Goal: Information Seeking & Learning: Learn about a topic

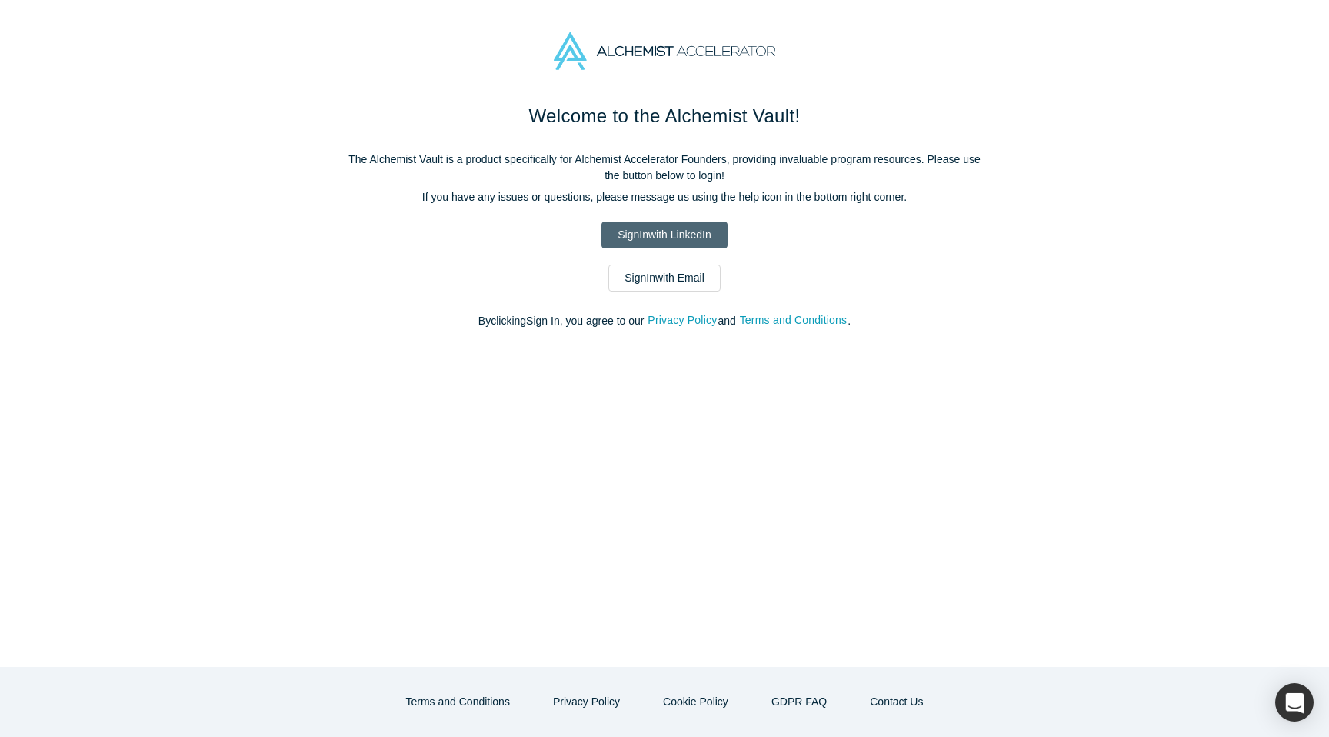
click at [654, 236] on link "Sign In with LinkedIn" at bounding box center [663, 234] width 125 height 27
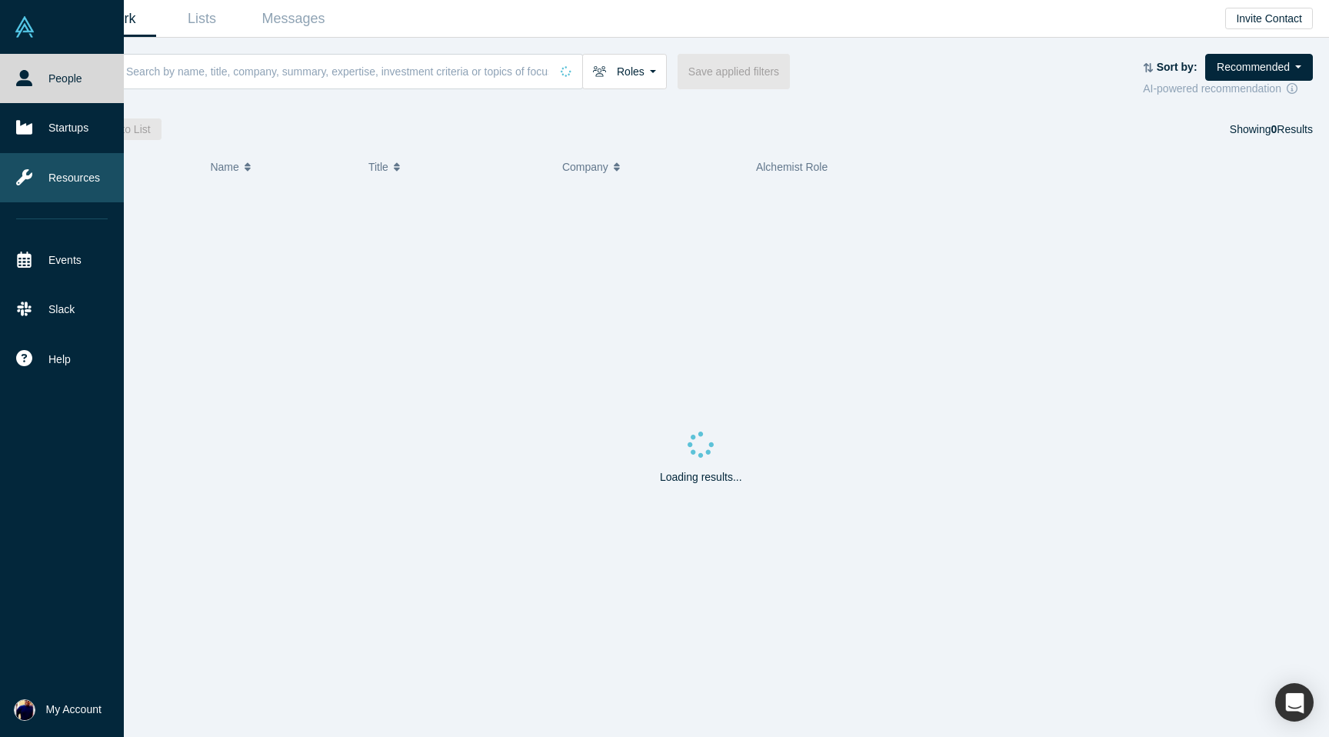
click at [58, 184] on link "Resources" at bounding box center [62, 177] width 124 height 49
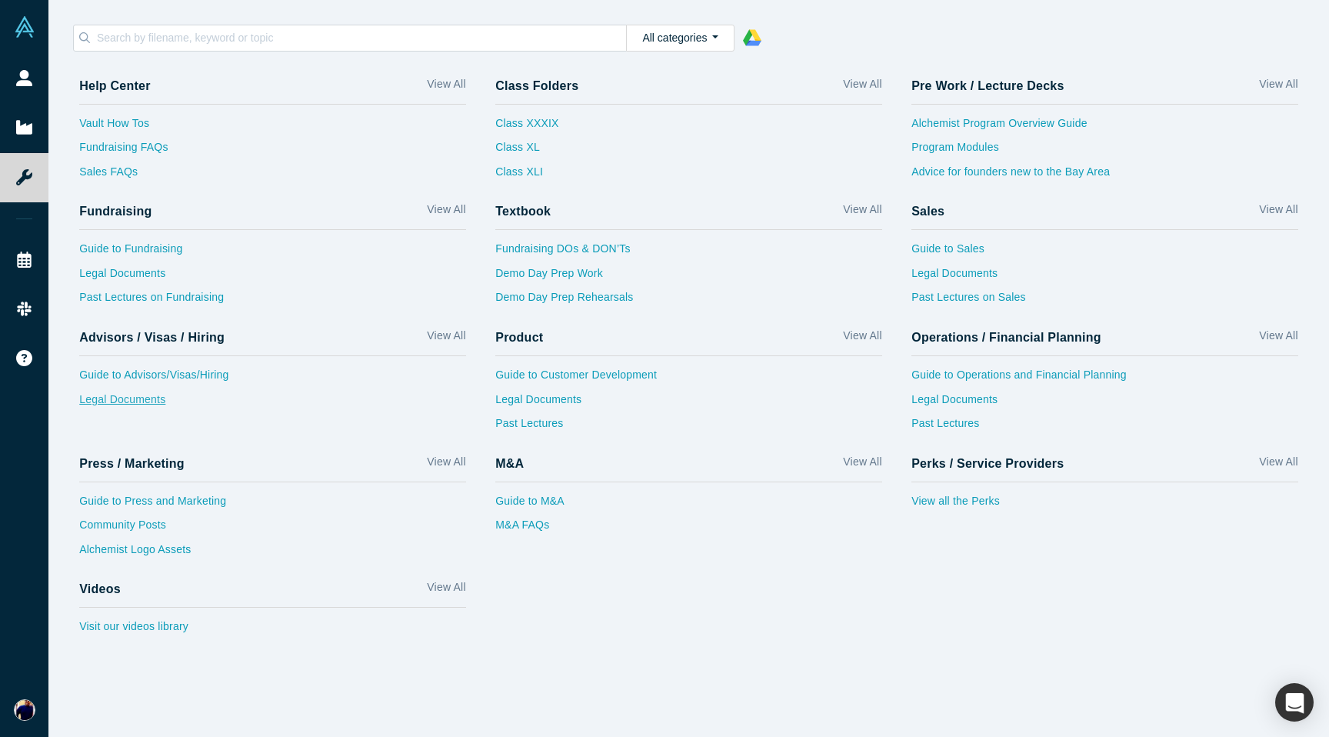
click at [118, 401] on link "Legal Documents" at bounding box center [272, 403] width 387 height 25
click at [944, 272] on link "Legal Documents" at bounding box center [1104, 277] width 387 height 25
click at [1272, 208] on link "View All" at bounding box center [1278, 212] width 38 height 22
click at [127, 273] on link "Legal Documents" at bounding box center [272, 277] width 387 height 25
click at [977, 503] on link "View all the Perks" at bounding box center [1104, 505] width 387 height 25
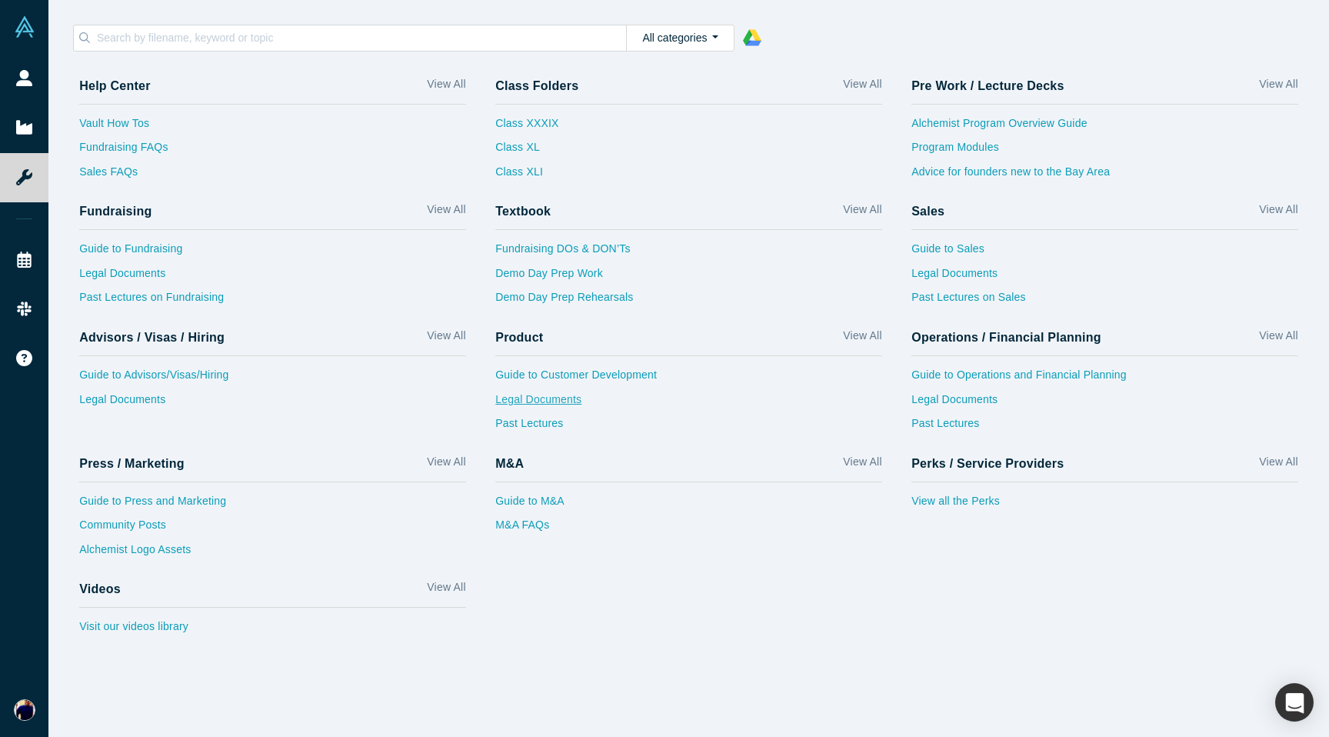
click at [528, 405] on link "Legal Documents" at bounding box center [688, 403] width 387 height 25
click at [533, 408] on link "Legal Documents" at bounding box center [688, 403] width 387 height 25
click at [925, 275] on link "Legal Documents" at bounding box center [1104, 277] width 387 height 25
click at [939, 248] on link "Guide to Sales" at bounding box center [1104, 253] width 387 height 25
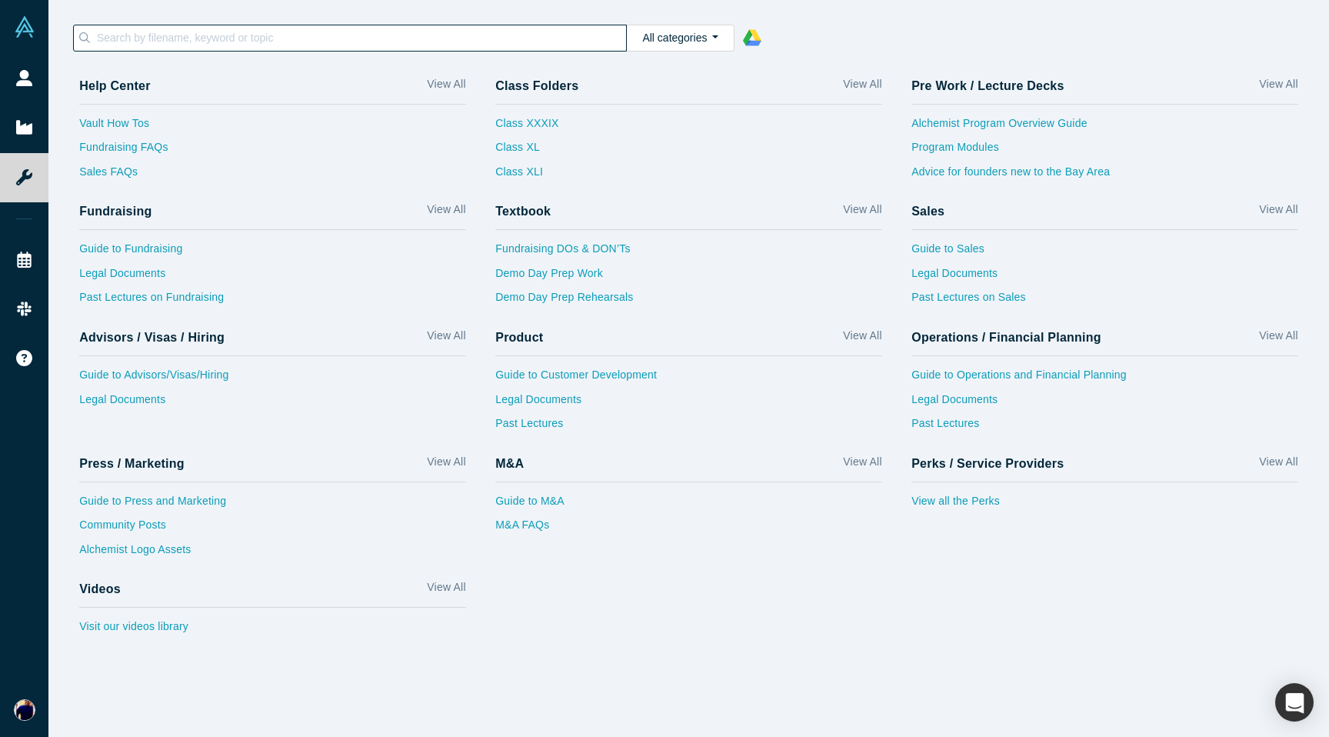
click at [411, 38] on input at bounding box center [360, 38] width 531 height 20
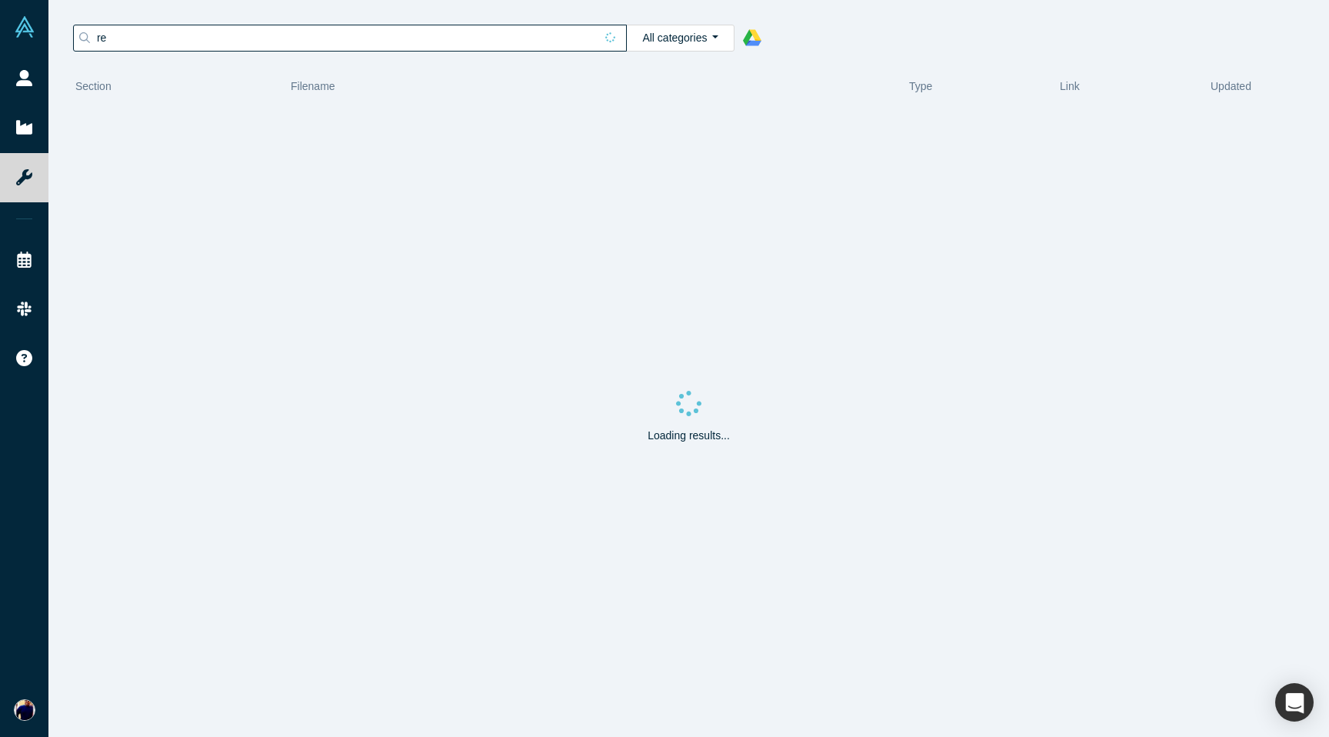
type input "r"
type input "NDA"
